Goal: Task Accomplishment & Management: Complete application form

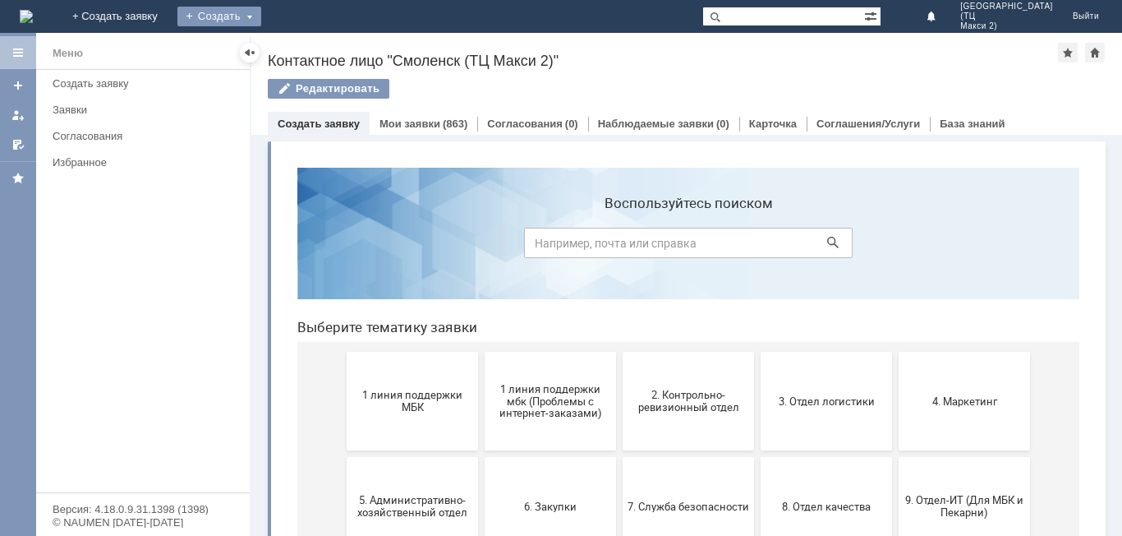
click at [261, 7] on div "Создать" at bounding box center [219, 17] width 84 height 20
click at [306, 51] on link "Заявка" at bounding box center [243, 49] width 125 height 20
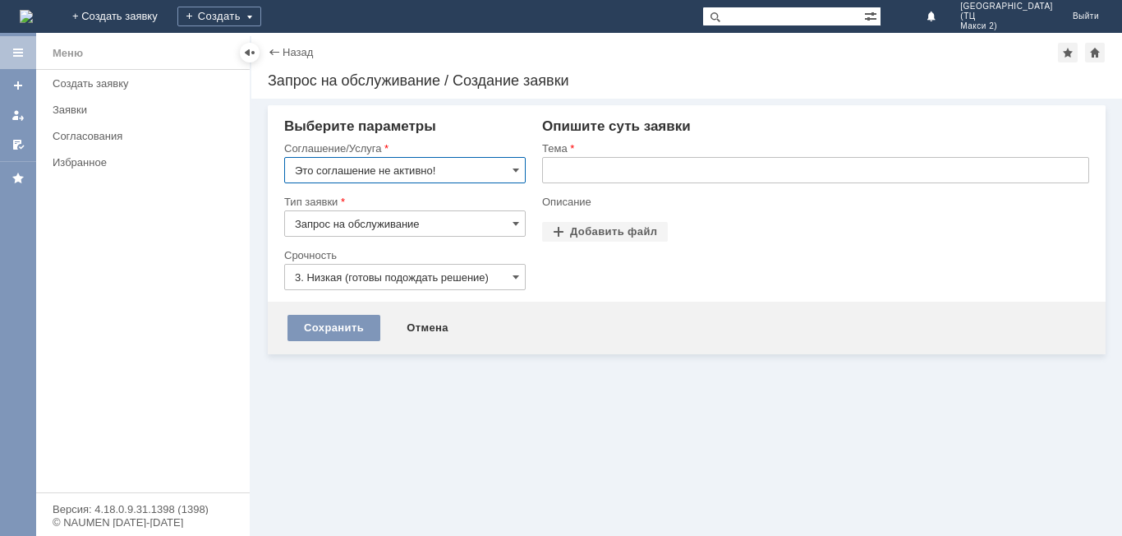
click at [488, 169] on input "Это соглашение не активно!" at bounding box center [405, 170] width 242 height 26
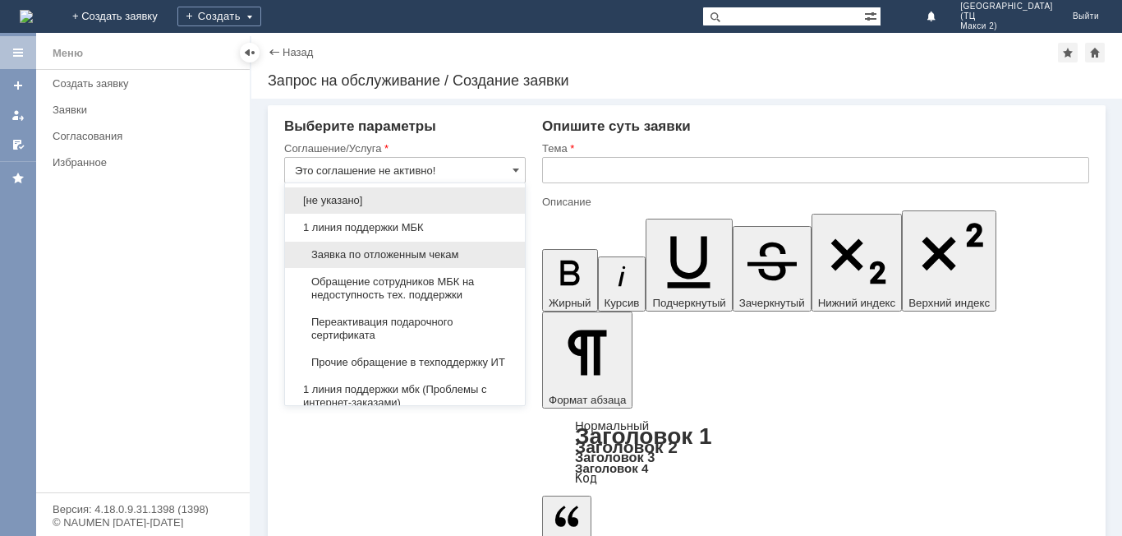
click at [459, 252] on span "Заявка по отложенным чекам" at bounding box center [405, 254] width 220 height 13
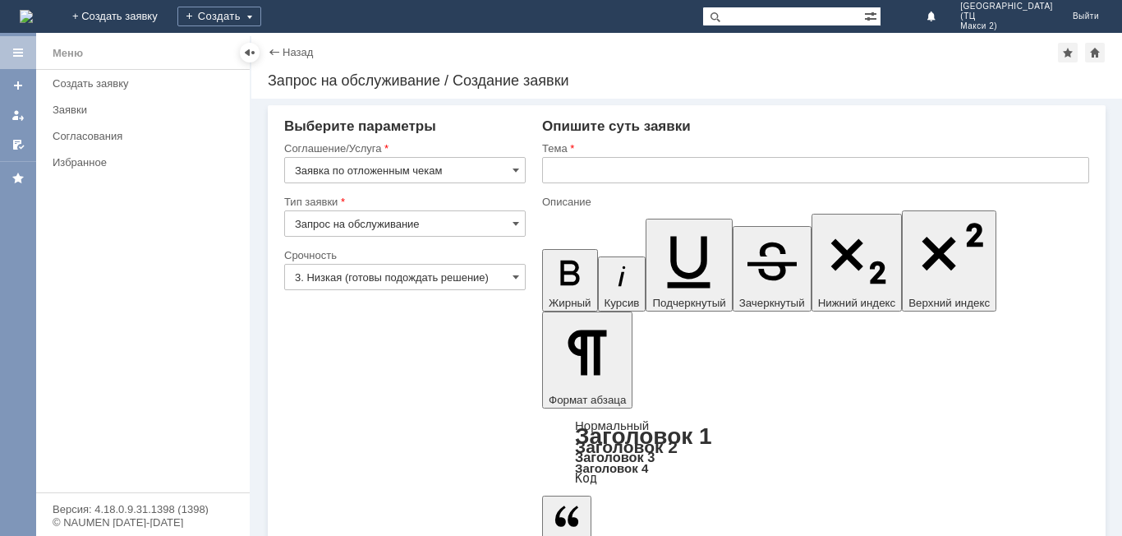
type input "Заявка по отложенным чекам"
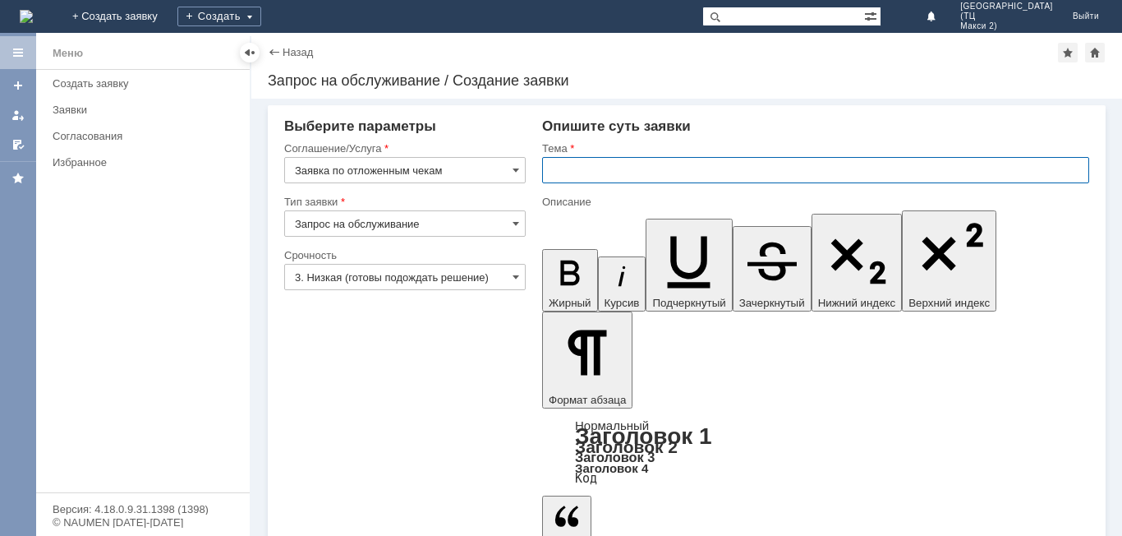
click at [628, 173] on input "text" at bounding box center [815, 170] width 547 height 26
type input "т"
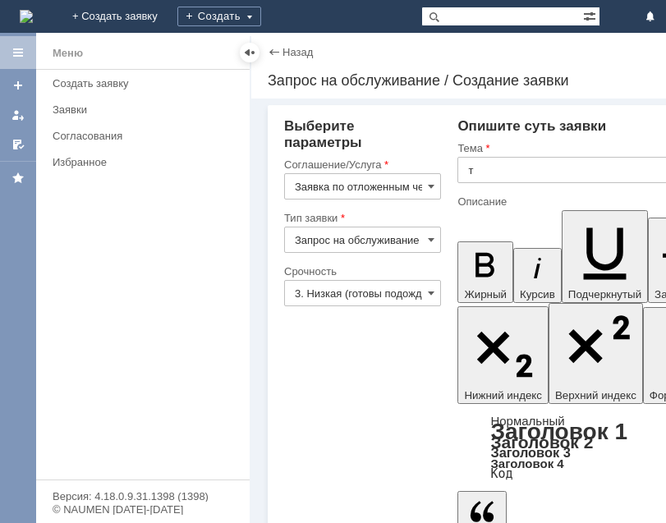
click at [656, 67] on div "Назад | Запрос на обслуживание / Создание заявки Запрос на обслуживание / Созда…" at bounding box center [546, 66] width 590 height 66
click at [650, 62] on div "Назад | Запрос на обслуживание / Создание заявки Запрос на обслуживание / Созда…" at bounding box center [546, 66] width 590 height 66
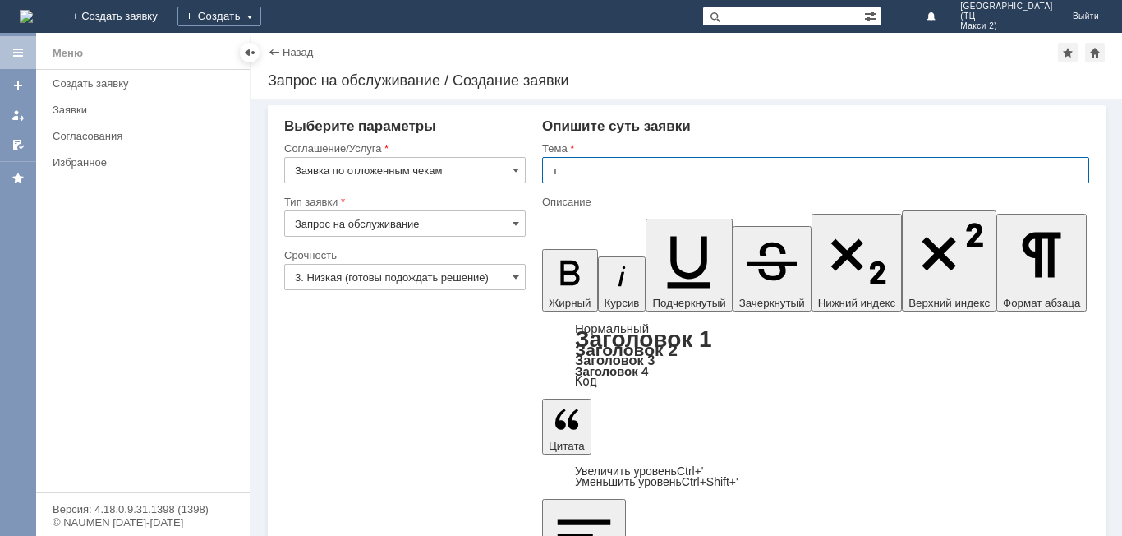
click at [665, 174] on input "т" at bounding box center [815, 170] width 547 height 26
type input "Отложенные чеки"
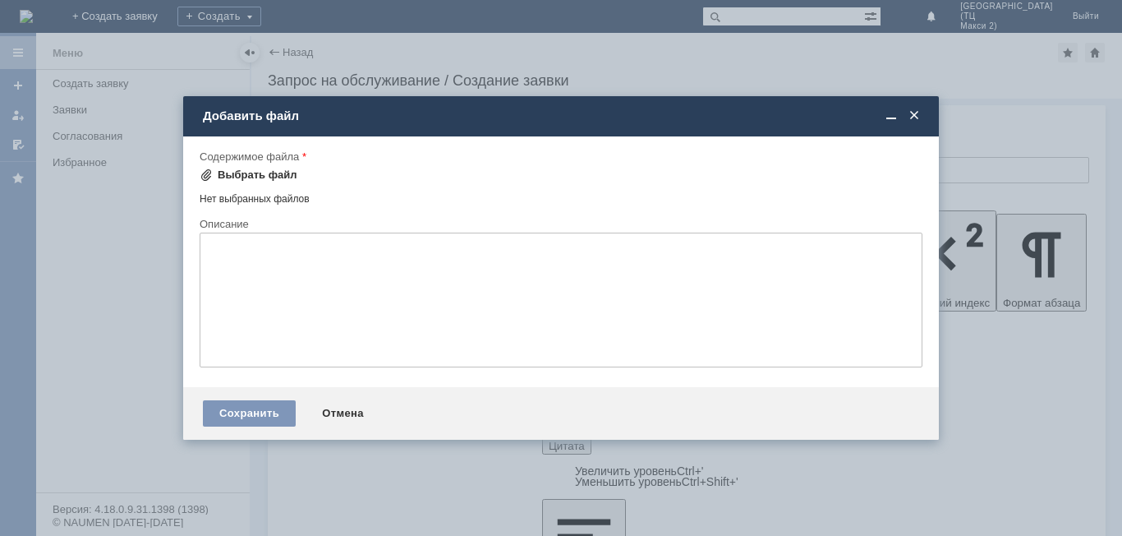
click at [233, 173] on div "Выбрать файл" at bounding box center [258, 174] width 80 height 13
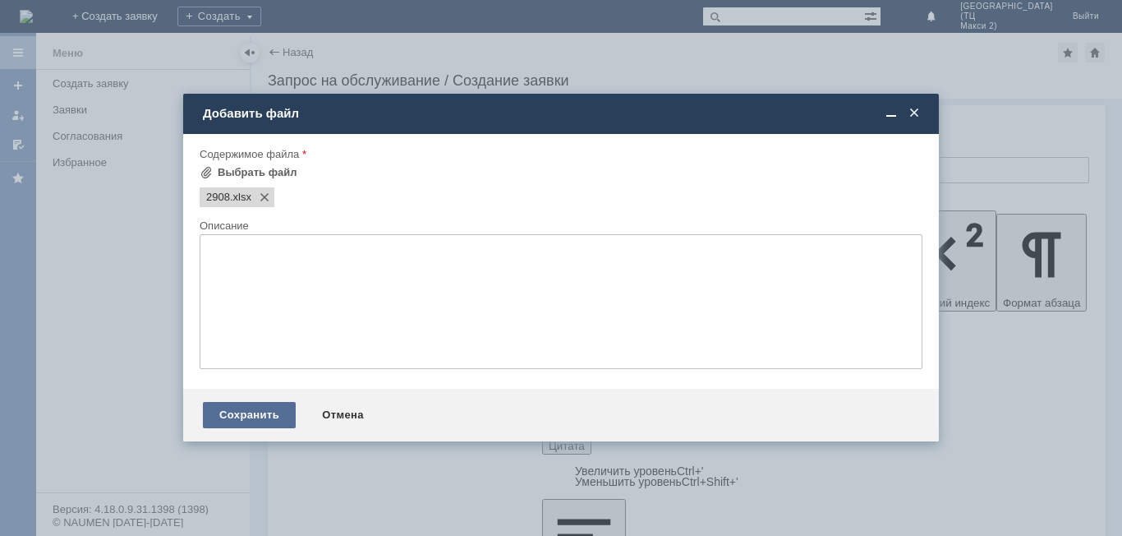
click at [238, 412] on div "Сохранить" at bounding box center [249, 415] width 93 height 26
